Goal: Transaction & Acquisition: Purchase product/service

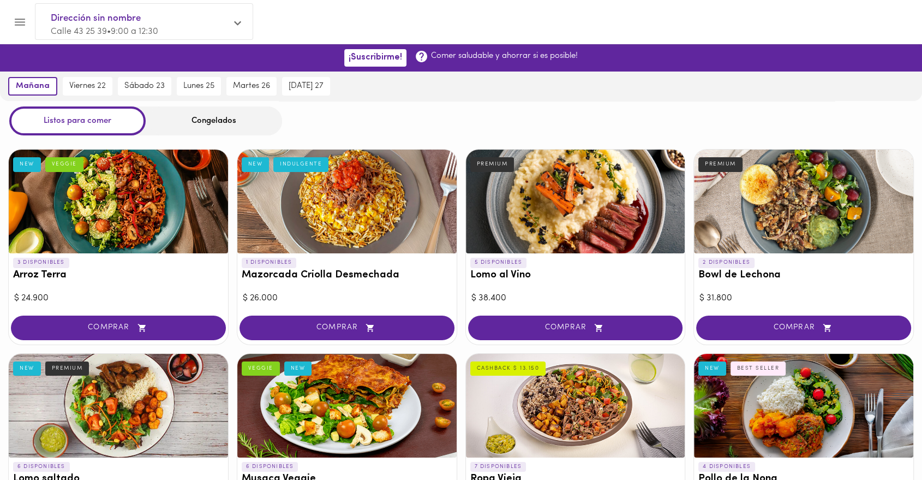
click at [203, 118] on div "Congelados" at bounding box center [214, 120] width 136 height 29
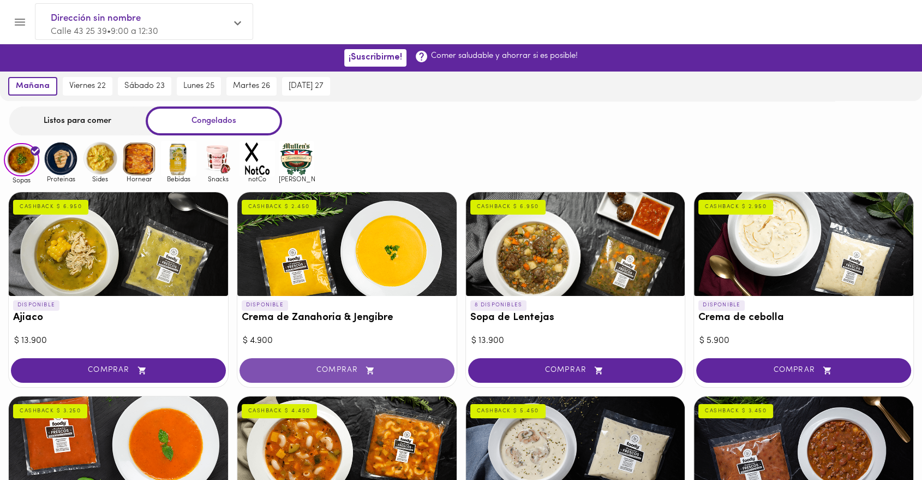
click at [324, 378] on button "COMPRAR" at bounding box center [346, 370] width 215 height 25
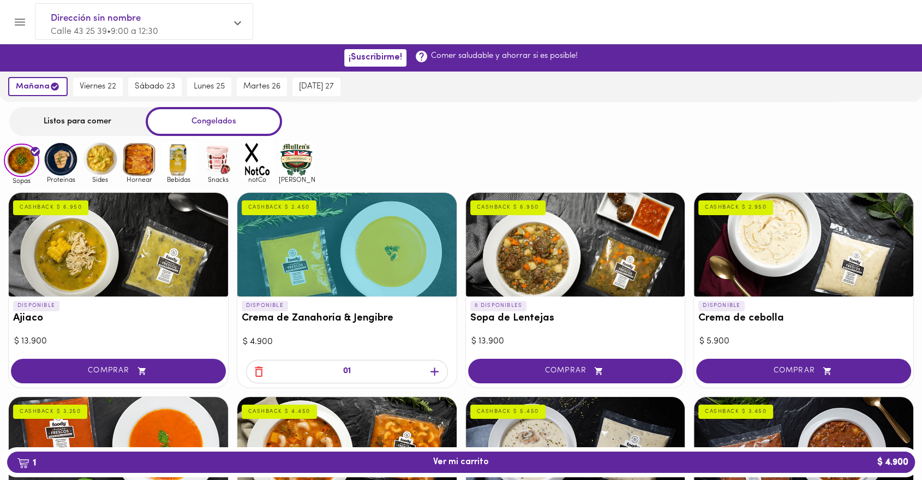
click at [432, 369] on icon "button" at bounding box center [435, 371] width 14 height 14
click at [650, 374] on button "COMPRAR" at bounding box center [575, 370] width 215 height 25
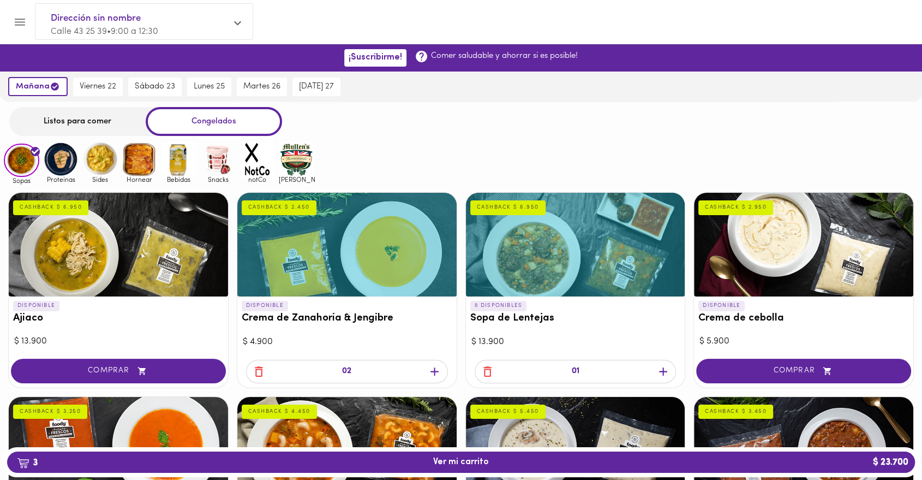
click at [662, 369] on icon "button" at bounding box center [663, 371] width 14 height 14
click at [783, 358] on button "COMPRAR" at bounding box center [803, 370] width 215 height 25
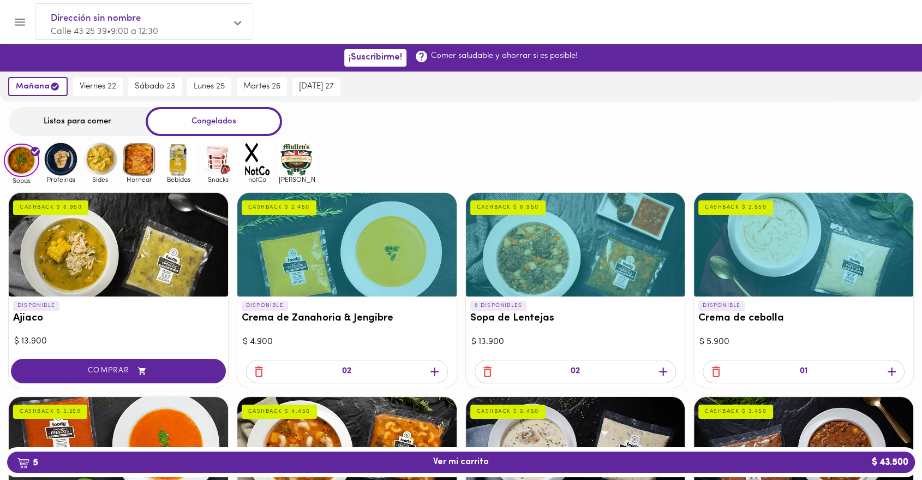
click at [888, 366] on icon "button" at bounding box center [892, 371] width 14 height 14
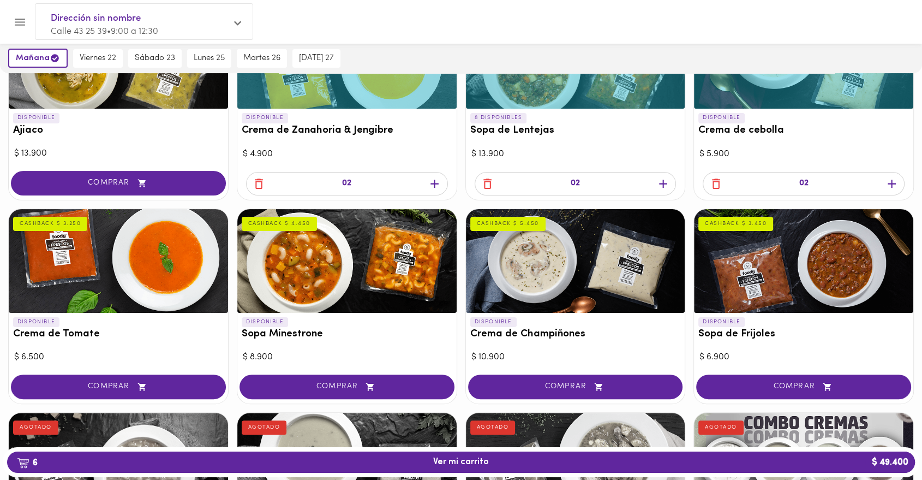
scroll to position [207, 0]
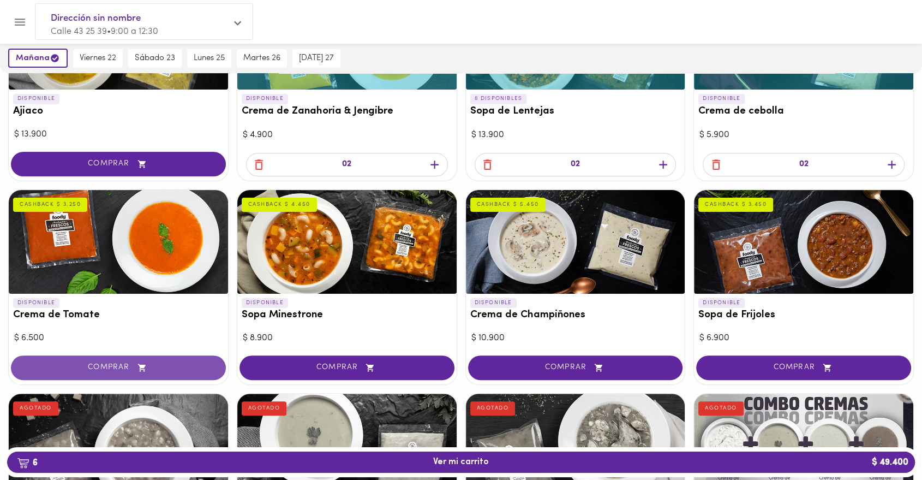
click at [137, 369] on icon "button" at bounding box center [142, 367] width 14 height 9
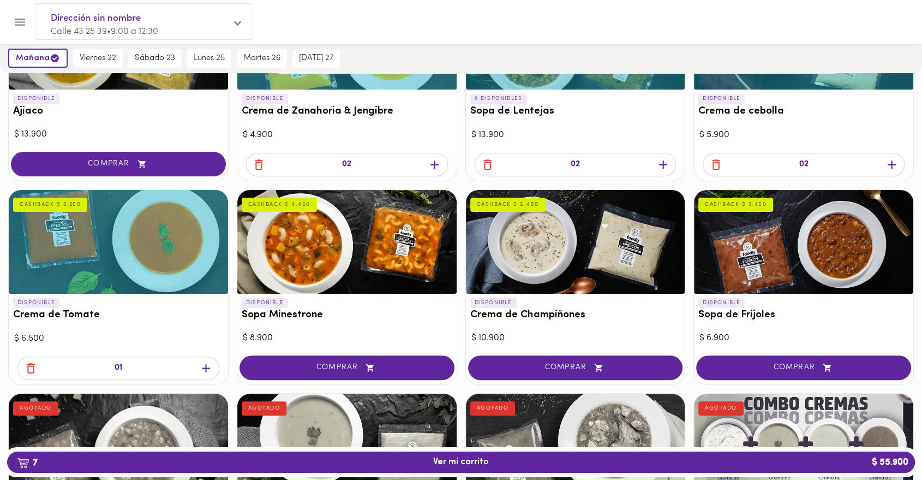
click at [202, 367] on icon "button" at bounding box center [206, 368] width 8 height 8
click at [611, 357] on button "COMPRAR" at bounding box center [575, 367] width 215 height 25
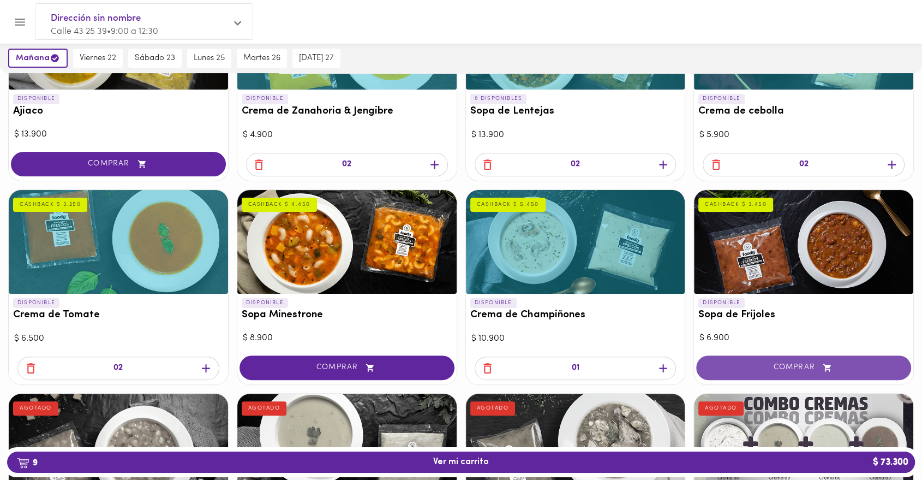
click at [841, 364] on span "COMPRAR" at bounding box center [804, 367] width 188 height 9
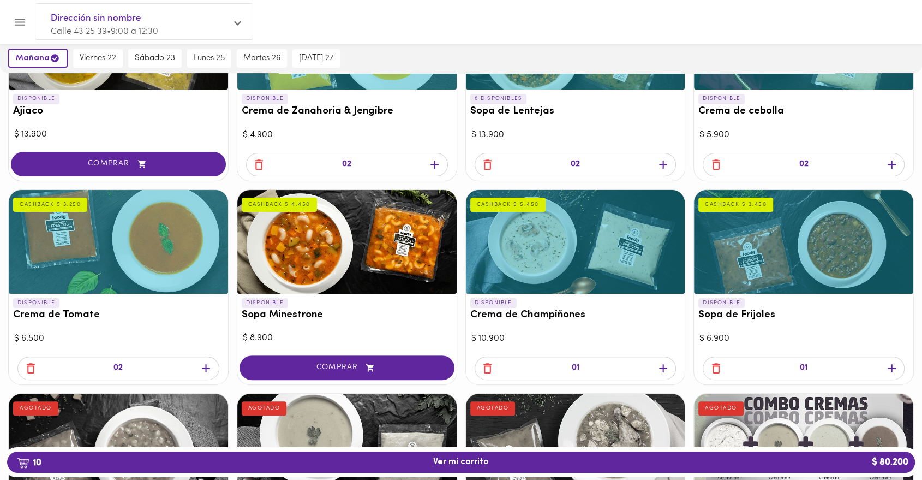
click at [894, 370] on icon "button" at bounding box center [892, 368] width 14 height 14
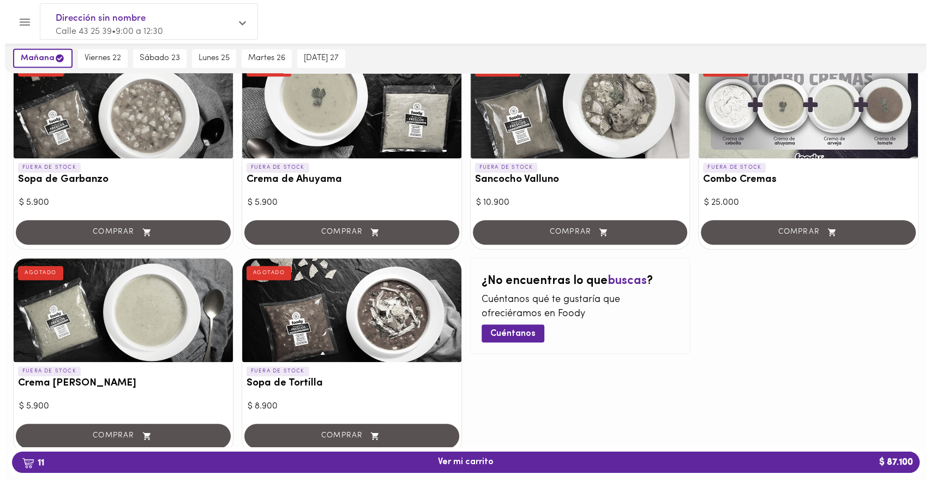
scroll to position [580, 0]
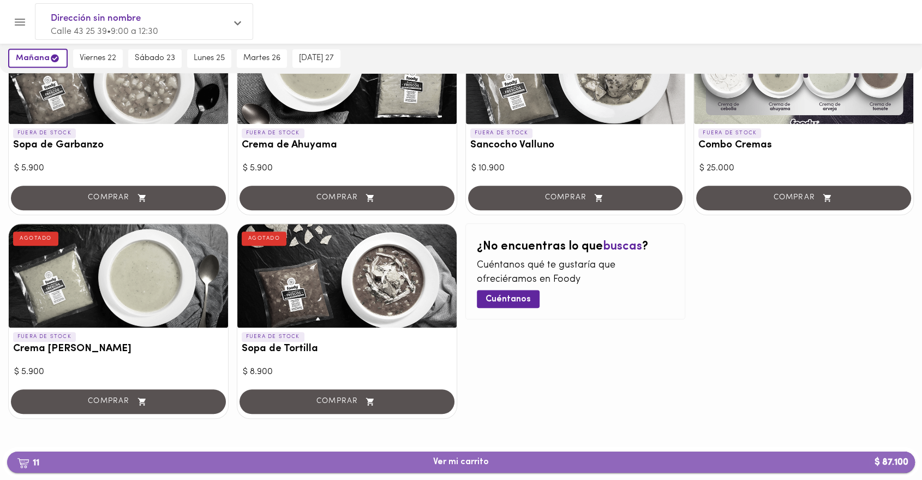
click at [549, 460] on span "11 Ver mi carrito $ 87.100" at bounding box center [461, 462] width 890 height 10
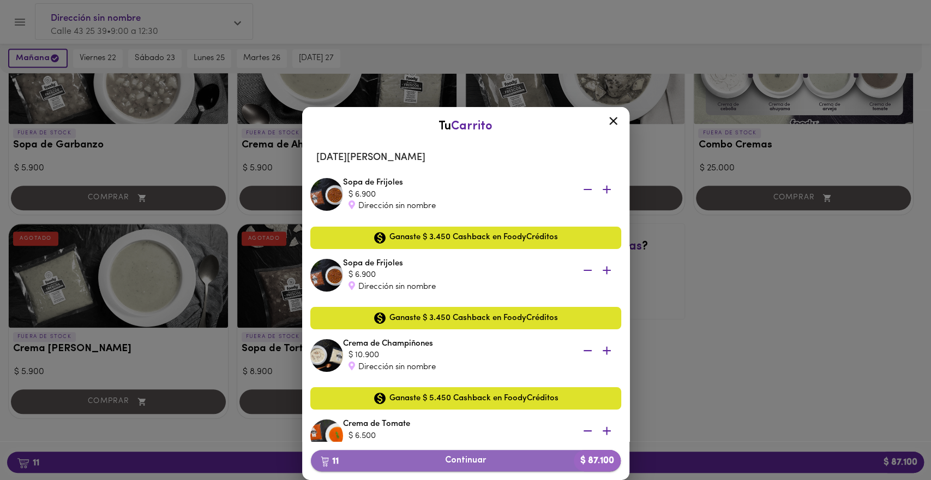
click at [453, 457] on span "11 Continuar $ 87.100" at bounding box center [466, 460] width 292 height 10
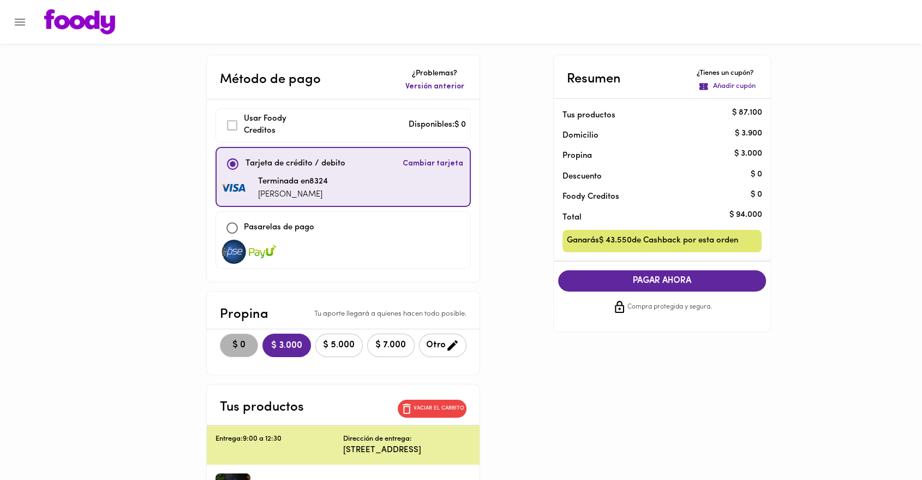
click at [238, 342] on span "$ 0" at bounding box center [239, 345] width 24 height 10
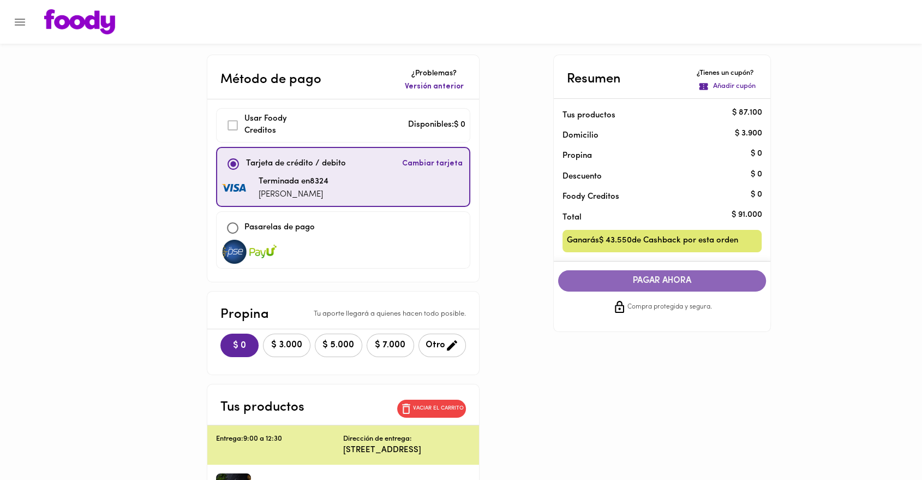
click at [714, 282] on span "PAGAR AHORA" at bounding box center [662, 281] width 187 height 10
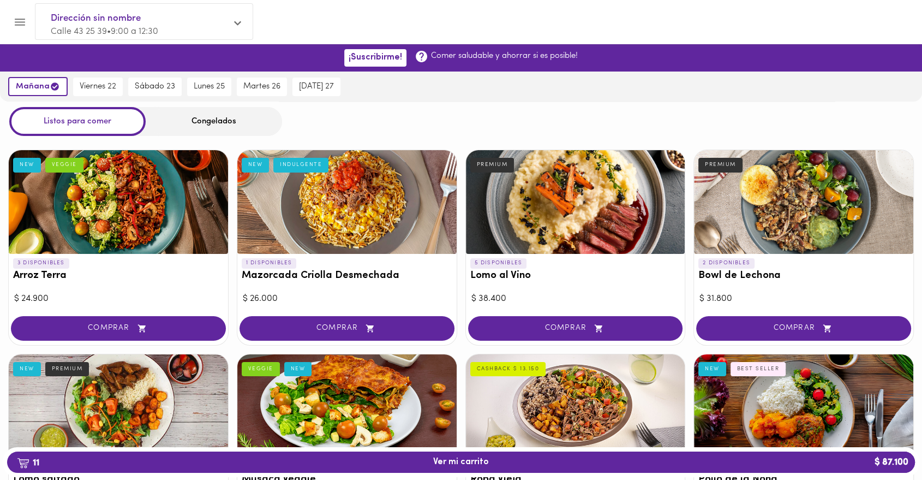
click at [23, 31] on button "Menu" at bounding box center [20, 22] width 27 height 27
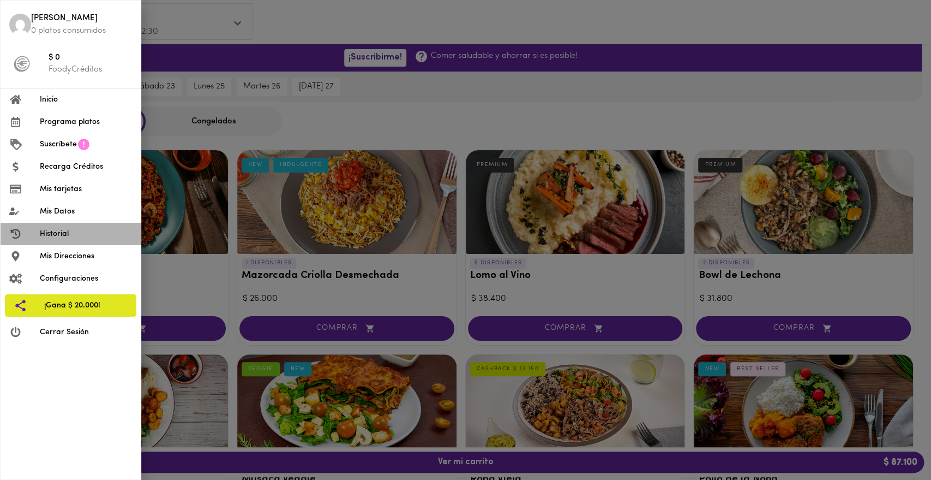
click at [70, 235] on span "Historial" at bounding box center [86, 233] width 92 height 11
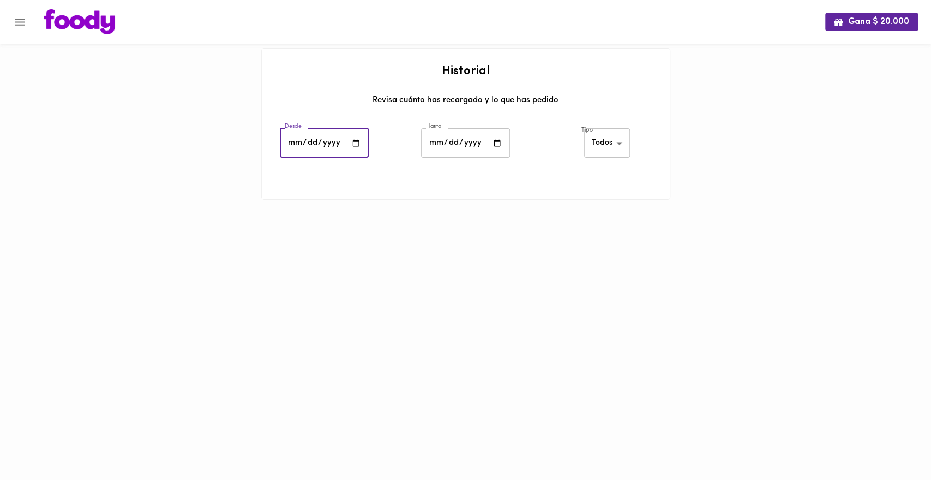
click at [356, 143] on input "date" at bounding box center [324, 143] width 89 height 30
type input "[DATE]"
click at [451, 142] on input "date" at bounding box center [465, 143] width 89 height 30
click at [496, 139] on input "date" at bounding box center [465, 143] width 89 height 30
type input "[DATE]"
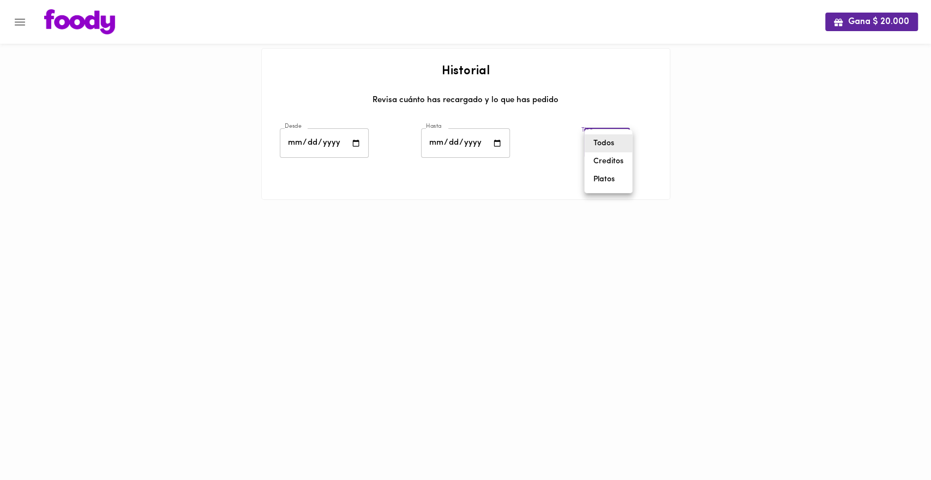
click at [607, 141] on body "Gana $ 20.000 Historial Revisa cuánto has recargado y lo que has pedido Desde […" at bounding box center [465, 113] width 931 height 227
click at [604, 182] on li "Platos" at bounding box center [608, 179] width 47 height 18
type input "[PERSON_NAME]-dishes"
click at [672, 167] on div "Gana $ 20.000 Historial Revisa cuánto has recargado y lo que has pedido Desde […" at bounding box center [465, 113] width 931 height 227
click at [109, 20] on img at bounding box center [79, 21] width 71 height 25
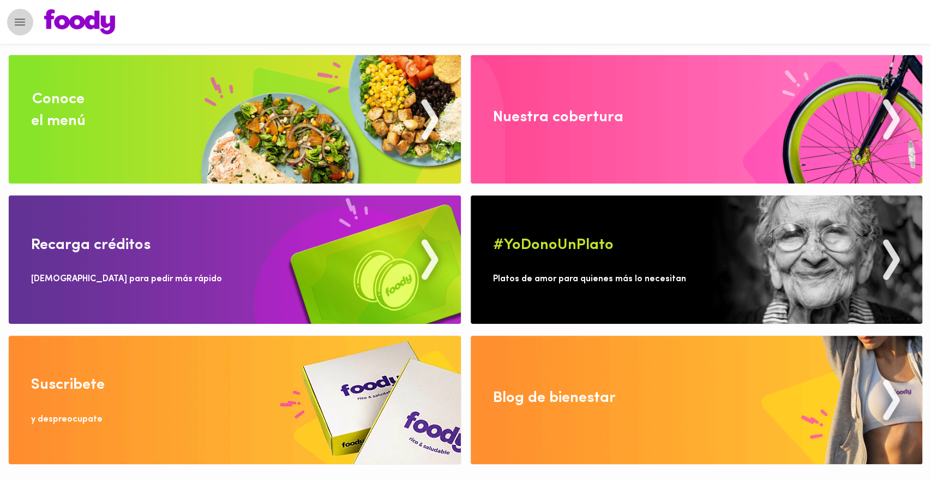
click at [26, 25] on icon "Menu" at bounding box center [20, 22] width 14 height 14
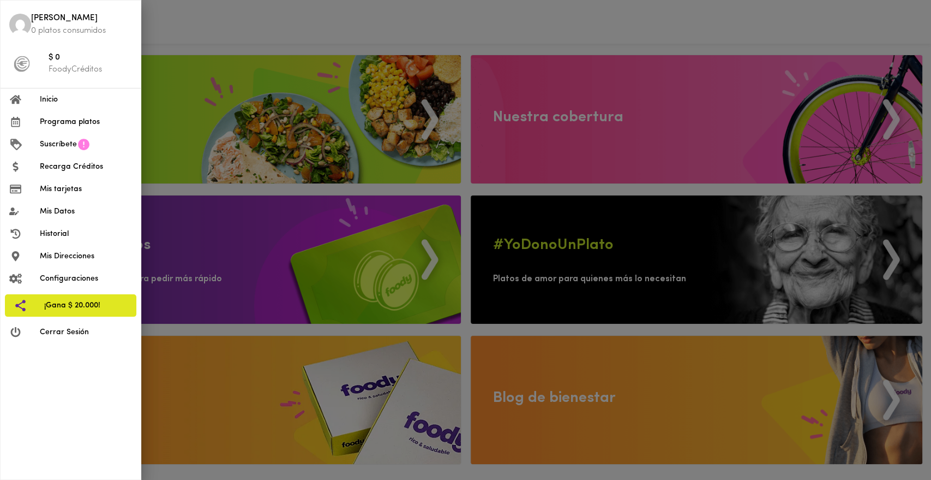
click at [58, 102] on span "Inicio" at bounding box center [86, 99] width 92 height 11
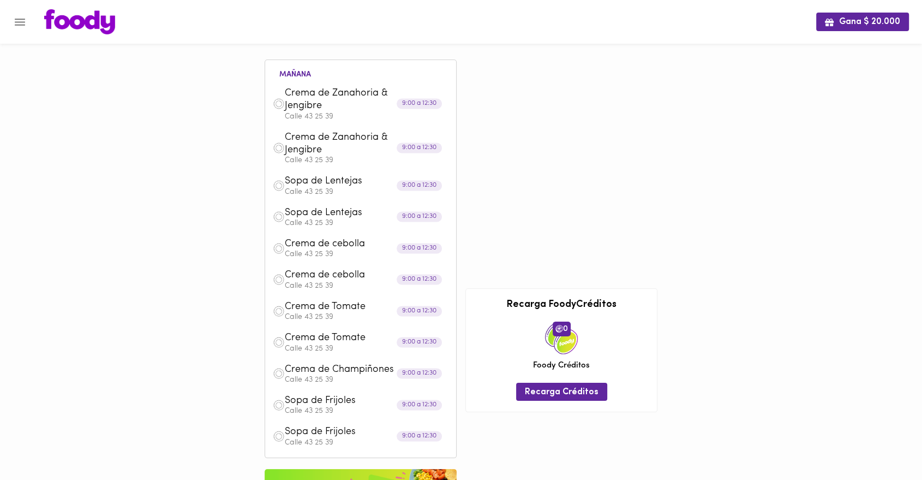
click at [675, 147] on div "Gana $ 20.000 [DATE] Crema de Zanahoria & Jengibre Calle 43 25 39 9:00 a 12:30 …" at bounding box center [461, 335] width 922 height 670
